Goal: Check status: Check status

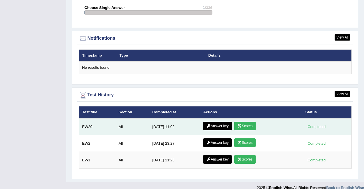
click at [243, 122] on link "Scores" at bounding box center [244, 126] width 21 height 9
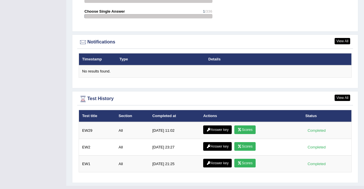
scroll to position [678, 0]
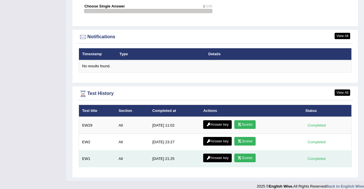
click at [240, 154] on link "Scores" at bounding box center [244, 158] width 21 height 9
